Goal: Task Accomplishment & Management: Use online tool/utility

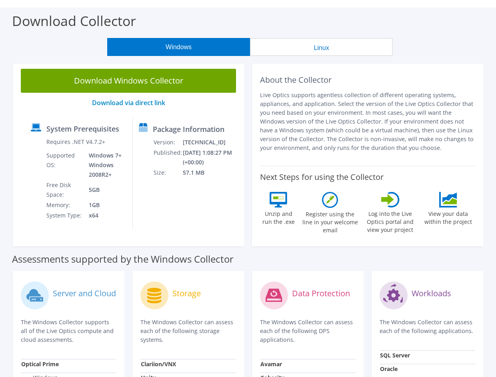
scroll to position [40, 0]
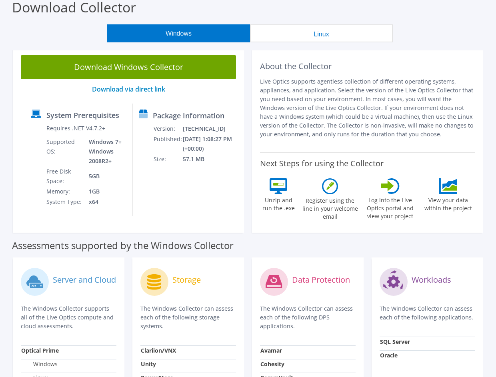
click at [189, 32] on button "Windows" at bounding box center [178, 33] width 143 height 18
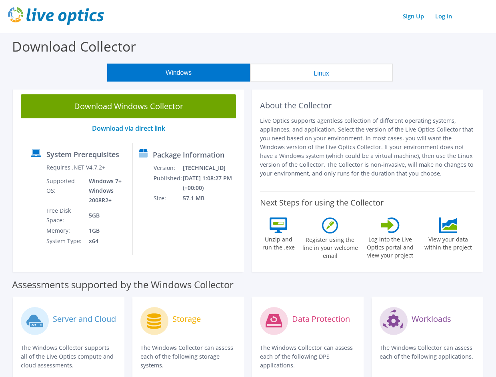
scroll to position [0, 0]
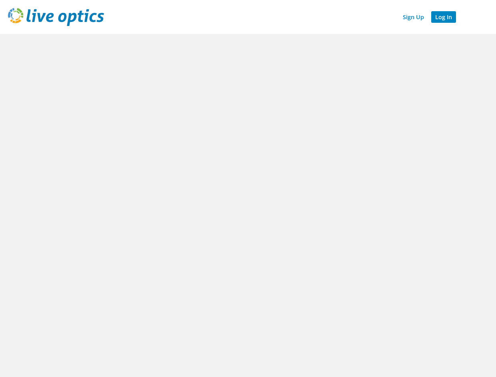
click at [443, 18] on link "Log In" at bounding box center [443, 17] width 25 height 12
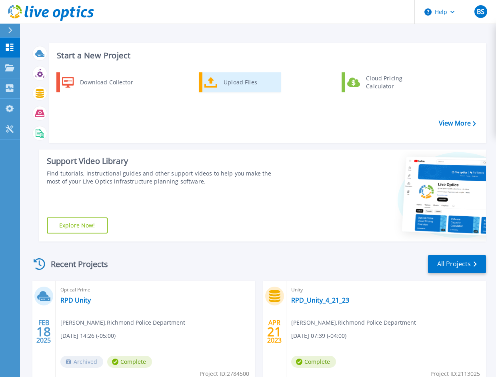
click at [226, 83] on div "Upload Files" at bounding box center [249, 82] width 59 height 16
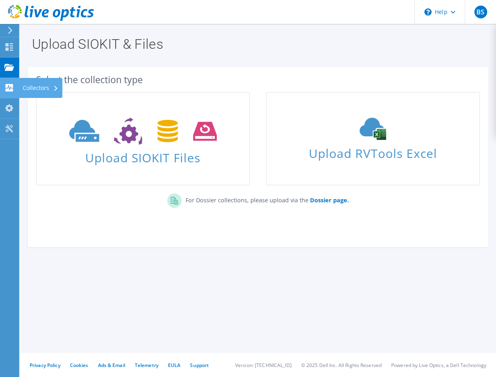
click at [56, 88] on use at bounding box center [55, 88] width 3 height 5
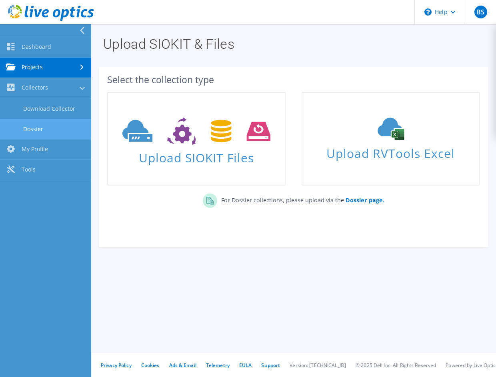
click at [38, 130] on link "Dossier" at bounding box center [45, 129] width 91 height 20
